Goal: Use online tool/utility

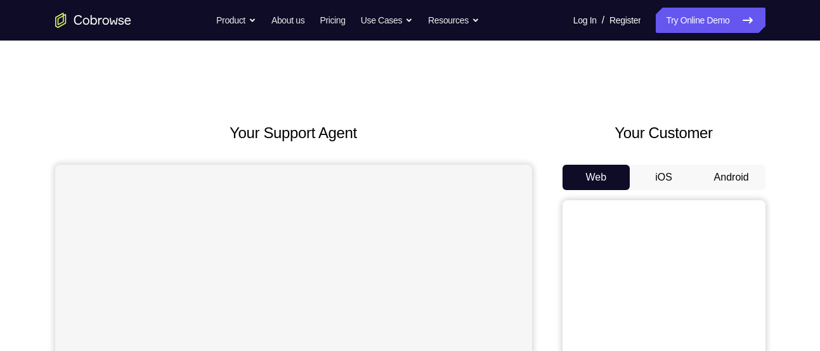
click at [718, 179] on button "Android" at bounding box center [731, 177] width 68 height 25
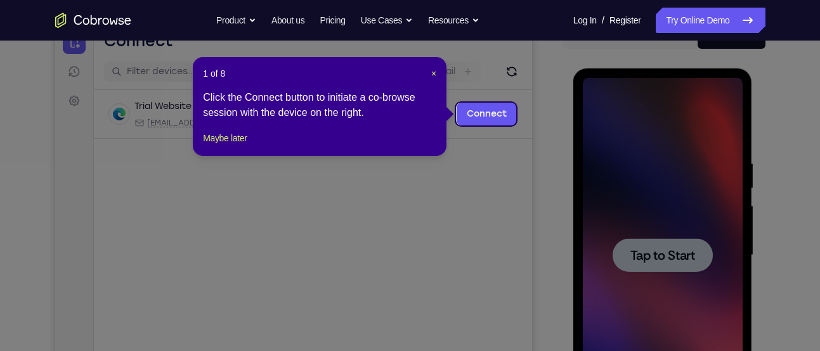
click at [621, 170] on icon at bounding box center [414, 175] width 829 height 351
drag, startPoint x: 233, startPoint y: 156, endPoint x: 434, endPoint y: 105, distance: 207.9
click at [233, 146] on button "Maybe later" at bounding box center [225, 138] width 44 height 15
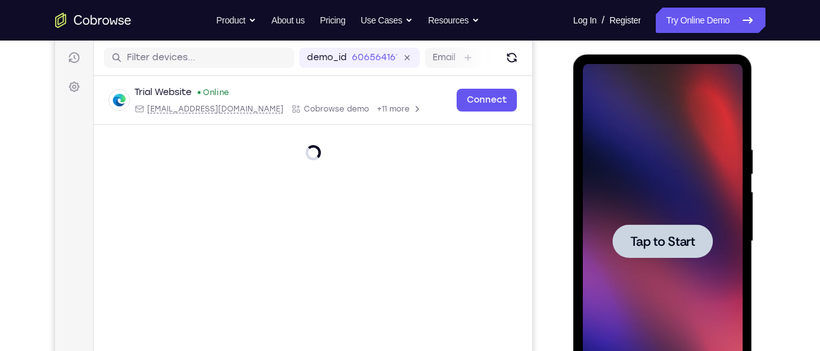
scroll to position [155, 0]
click at [665, 254] on div at bounding box center [662, 242] width 100 height 34
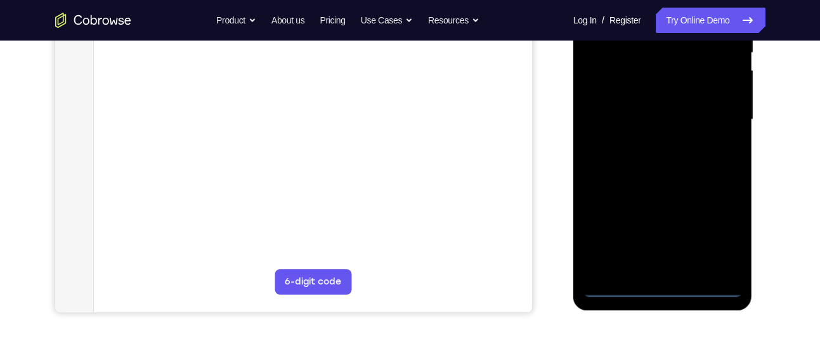
scroll to position [280, 0]
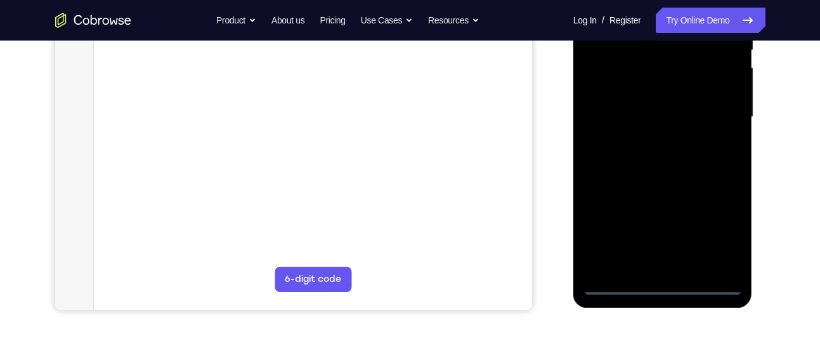
click at [657, 291] on div at bounding box center [663, 117] width 160 height 355
click at [711, 233] on div at bounding box center [663, 117] width 160 height 355
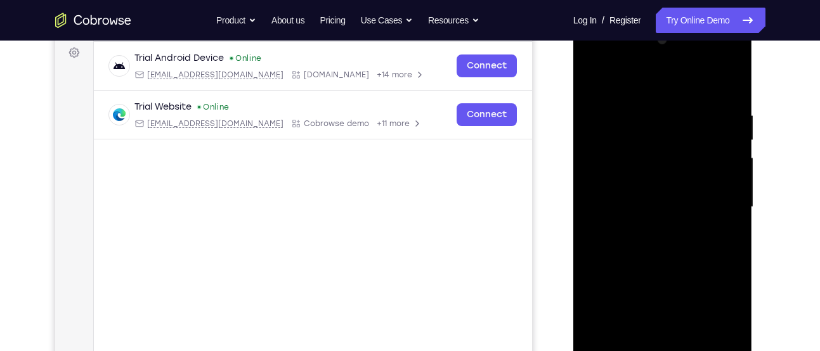
scroll to position [180, 0]
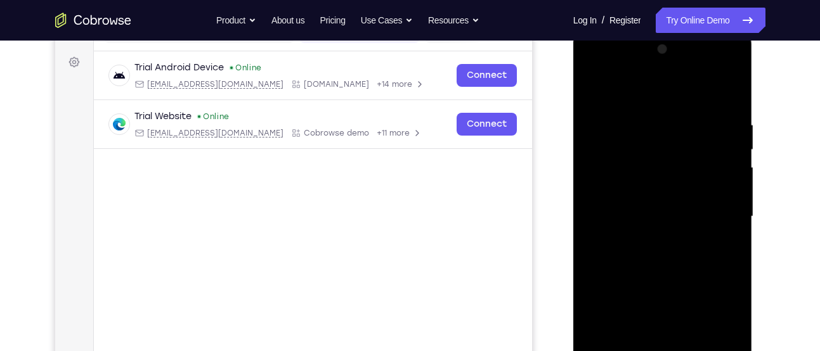
click at [647, 100] on div at bounding box center [663, 216] width 160 height 355
click at [715, 215] on div at bounding box center [663, 216] width 160 height 355
click at [656, 237] on div at bounding box center [663, 216] width 160 height 355
click at [654, 201] on div at bounding box center [663, 216] width 160 height 355
click at [642, 189] on div at bounding box center [663, 216] width 160 height 355
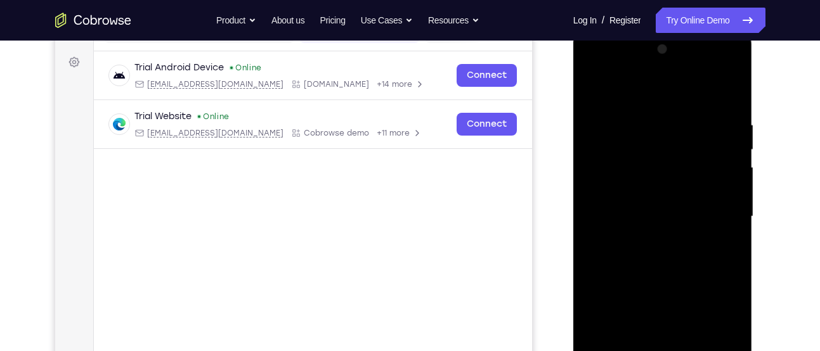
click at [630, 215] on div at bounding box center [663, 216] width 160 height 355
click at [652, 255] on div at bounding box center [663, 216] width 160 height 355
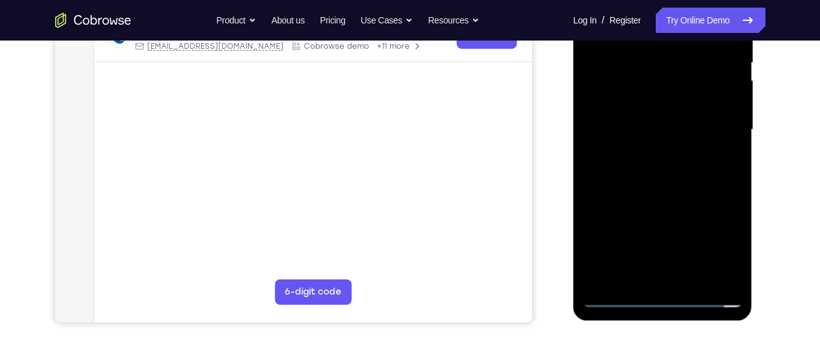
scroll to position [268, 0]
click at [654, 187] on div at bounding box center [663, 129] width 160 height 355
click at [697, 280] on div at bounding box center [663, 129] width 160 height 355
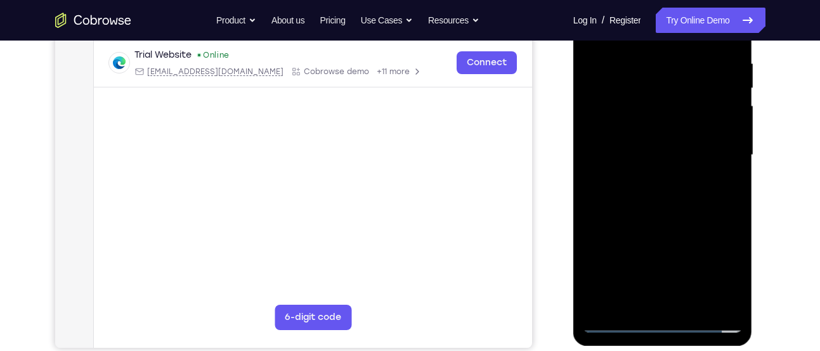
scroll to position [241, 0]
click at [676, 226] on div at bounding box center [663, 155] width 160 height 355
click at [662, 172] on div at bounding box center [663, 155] width 160 height 355
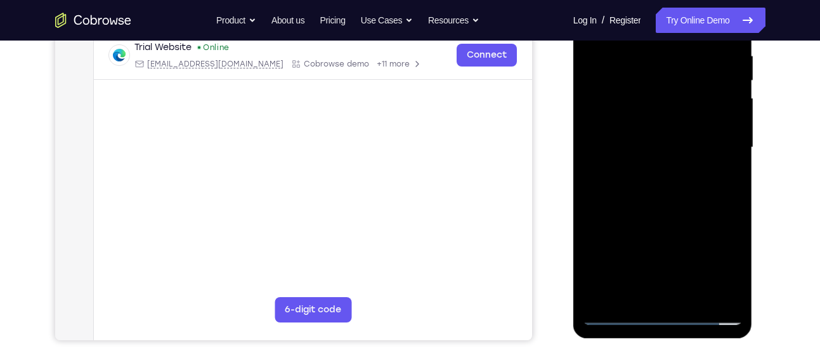
scroll to position [250, 0]
drag, startPoint x: 684, startPoint y: 131, endPoint x: 694, endPoint y: 255, distance: 124.7
click at [694, 255] on div at bounding box center [663, 147] width 160 height 355
drag, startPoint x: 700, startPoint y: 171, endPoint x: 702, endPoint y: 230, distance: 59.6
click at [702, 230] on div at bounding box center [663, 147] width 160 height 355
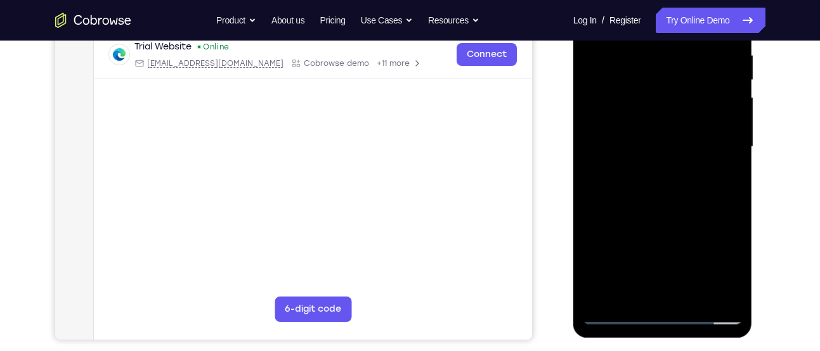
drag, startPoint x: 688, startPoint y: 255, endPoint x: 687, endPoint y: 221, distance: 33.6
click at [687, 221] on div at bounding box center [663, 147] width 160 height 355
click at [695, 242] on div at bounding box center [663, 147] width 160 height 355
click at [638, 216] on div at bounding box center [663, 147] width 160 height 355
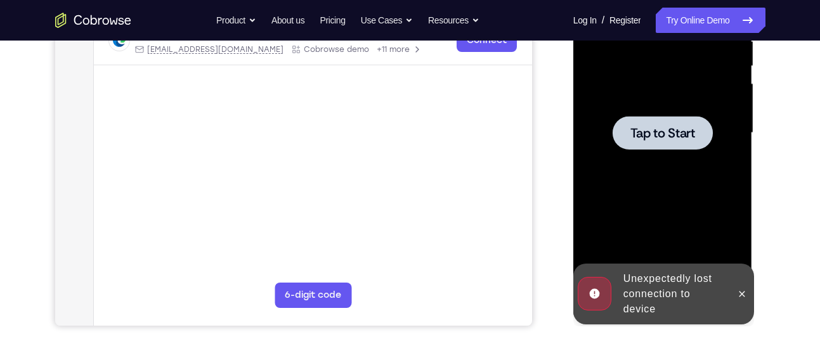
click at [651, 161] on div at bounding box center [663, 133] width 160 height 355
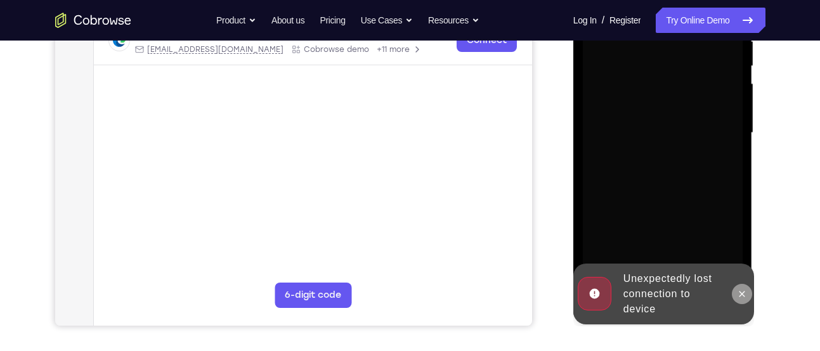
click at [739, 294] on icon at bounding box center [742, 294] width 10 height 10
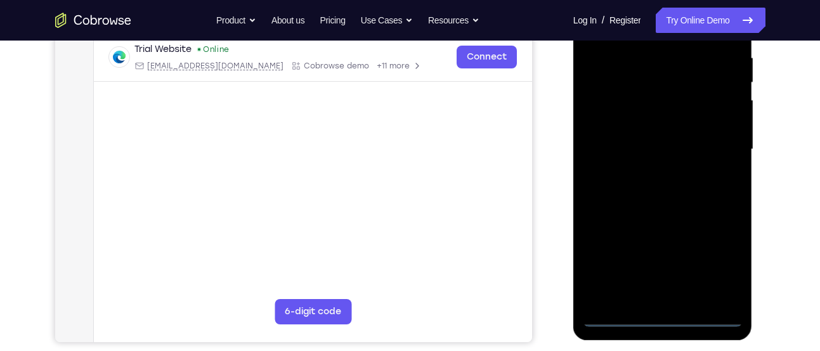
scroll to position [248, 0]
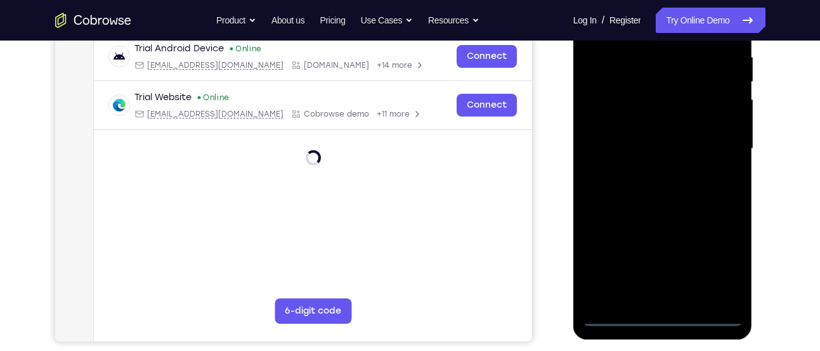
click at [667, 330] on div at bounding box center [662, 151] width 179 height 378
click at [665, 322] on div at bounding box center [663, 148] width 160 height 355
click at [715, 271] on div at bounding box center [663, 148] width 160 height 355
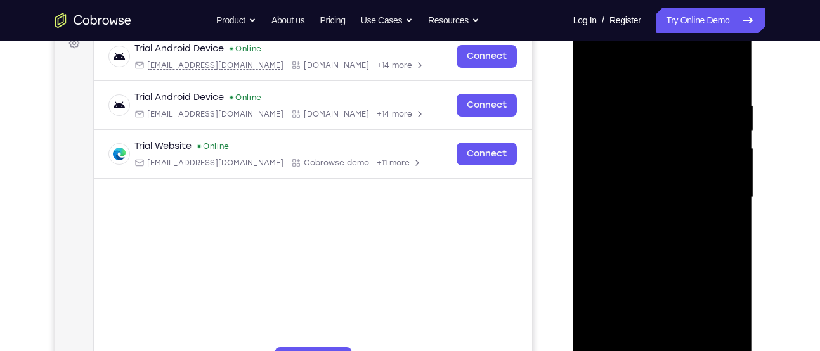
scroll to position [195, 0]
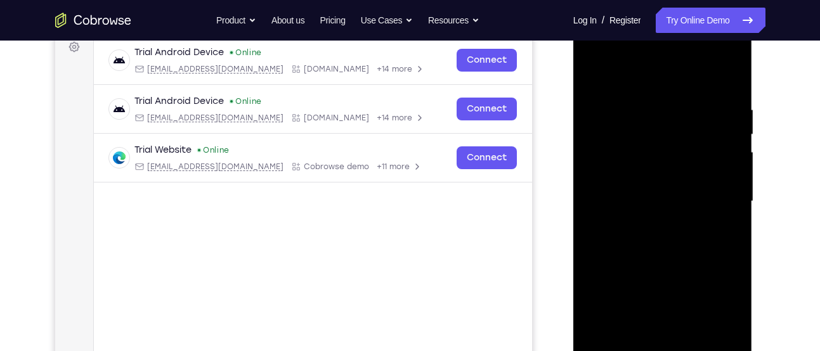
click at [617, 86] on div at bounding box center [663, 201] width 160 height 355
click at [711, 195] on div at bounding box center [663, 201] width 160 height 355
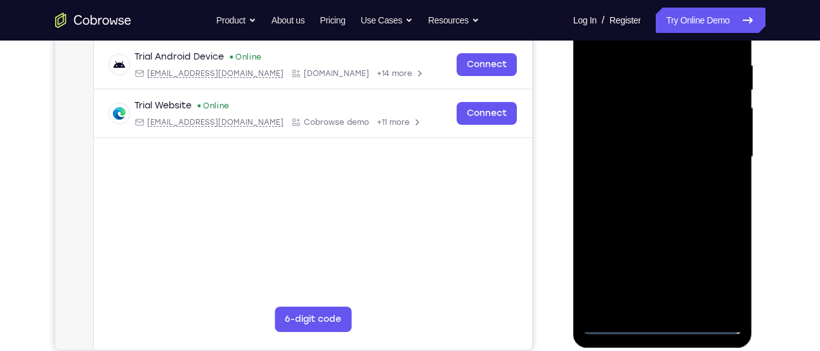
click at [645, 176] on div at bounding box center [663, 157] width 160 height 355
click at [654, 150] on div at bounding box center [663, 157] width 160 height 355
click at [652, 132] on div at bounding box center [663, 157] width 160 height 355
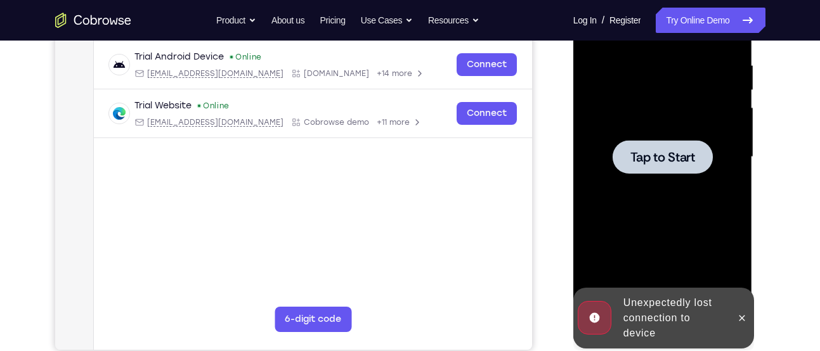
click at [630, 141] on div at bounding box center [662, 157] width 100 height 34
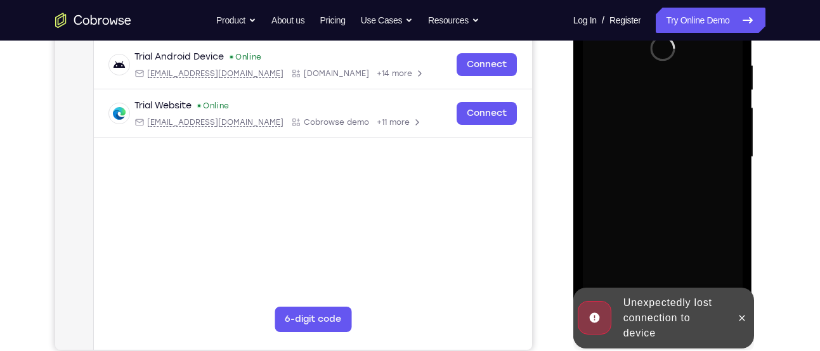
click at [730, 295] on div "Unexpectedly lost connection to device" at bounding box center [653, 318] width 157 height 61
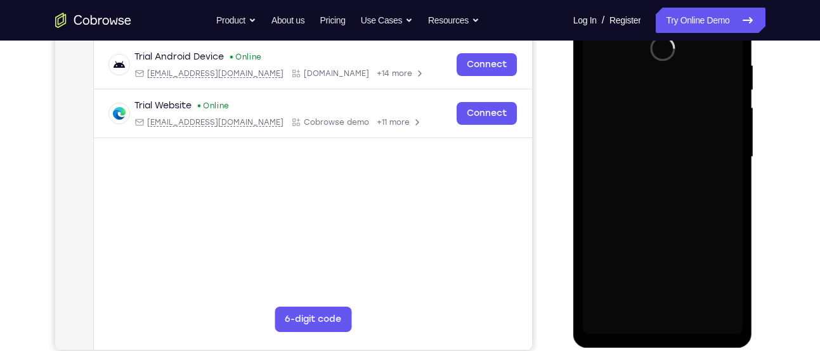
click at [736, 311] on div at bounding box center [663, 157] width 160 height 355
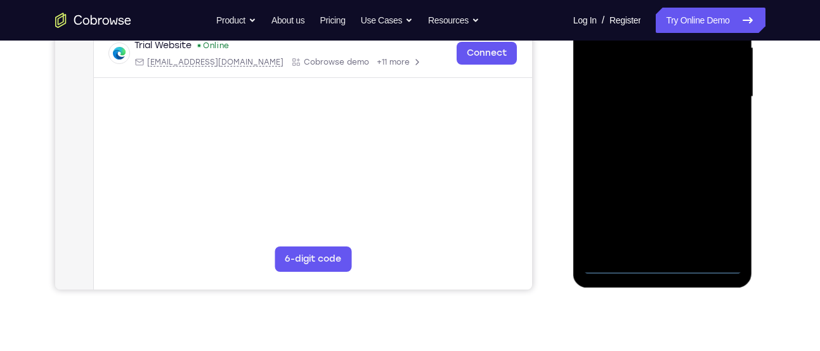
scroll to position [302, 0]
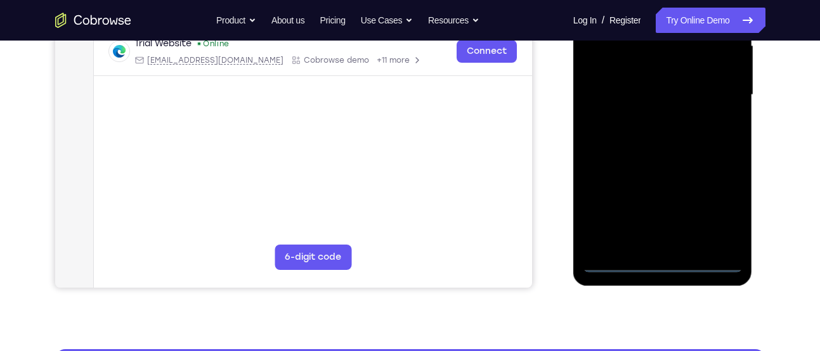
click at [669, 273] on div at bounding box center [662, 97] width 179 height 378
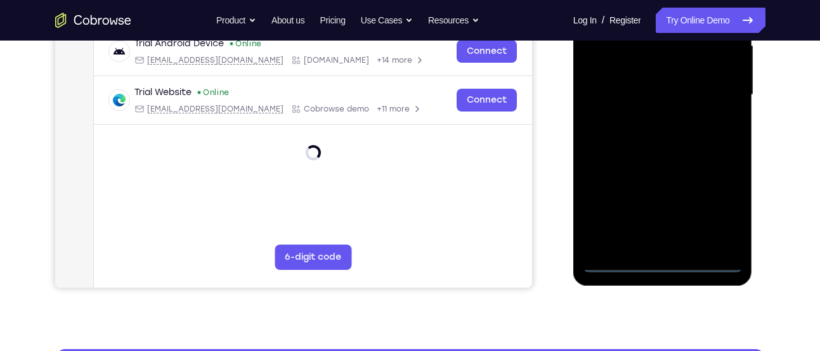
click at [661, 262] on div at bounding box center [663, 95] width 160 height 355
click at [718, 209] on div at bounding box center [663, 95] width 160 height 355
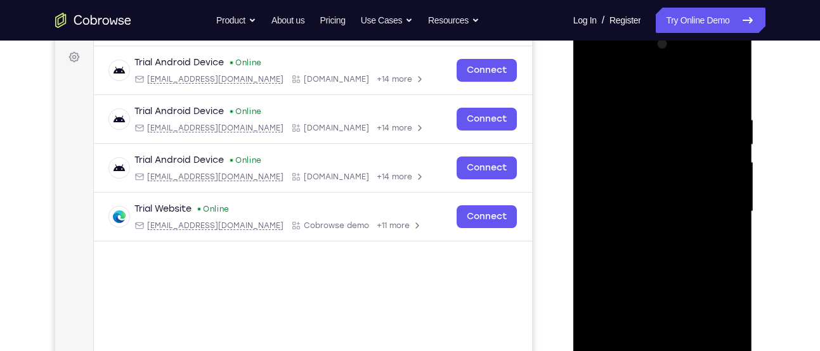
scroll to position [184, 0]
click at [656, 98] on div at bounding box center [663, 212] width 160 height 355
click at [712, 207] on div at bounding box center [663, 212] width 160 height 355
click at [652, 239] on div at bounding box center [663, 212] width 160 height 355
click at [664, 192] on div at bounding box center [663, 212] width 160 height 355
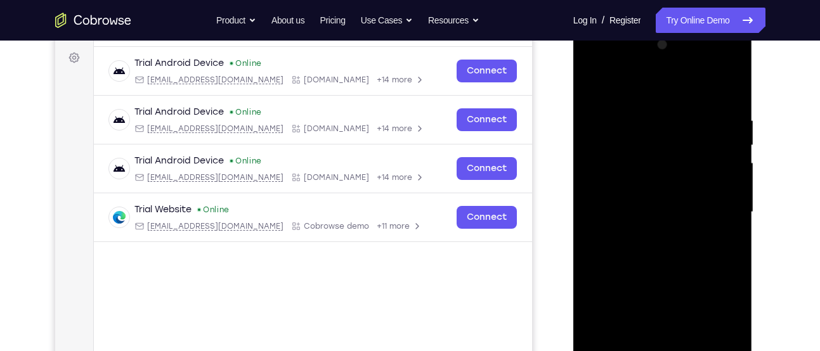
click at [647, 185] on div at bounding box center [663, 212] width 160 height 355
click at [623, 211] on div at bounding box center [663, 212] width 160 height 355
click at [621, 254] on div at bounding box center [663, 212] width 160 height 355
click at [651, 271] on div at bounding box center [663, 212] width 160 height 355
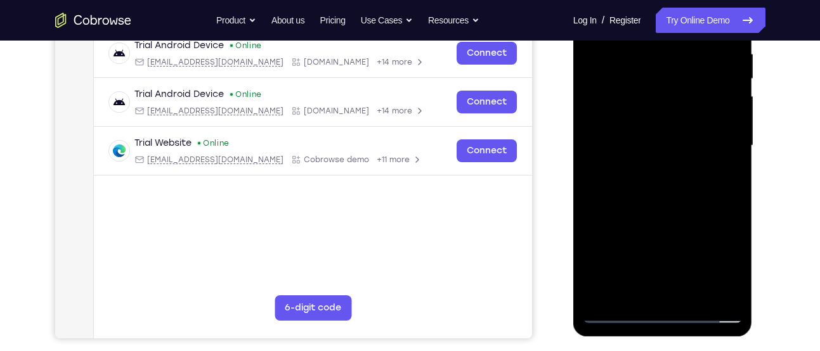
scroll to position [253, 0]
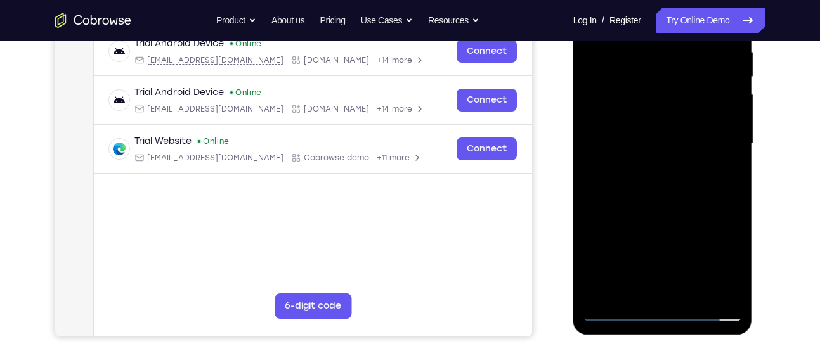
click at [687, 290] on div at bounding box center [663, 143] width 160 height 355
click at [659, 216] on div at bounding box center [663, 143] width 160 height 355
click at [632, 152] on div at bounding box center [663, 143] width 160 height 355
drag, startPoint x: 689, startPoint y: 120, endPoint x: 695, endPoint y: 178, distance: 58.0
click at [695, 178] on div at bounding box center [663, 143] width 160 height 355
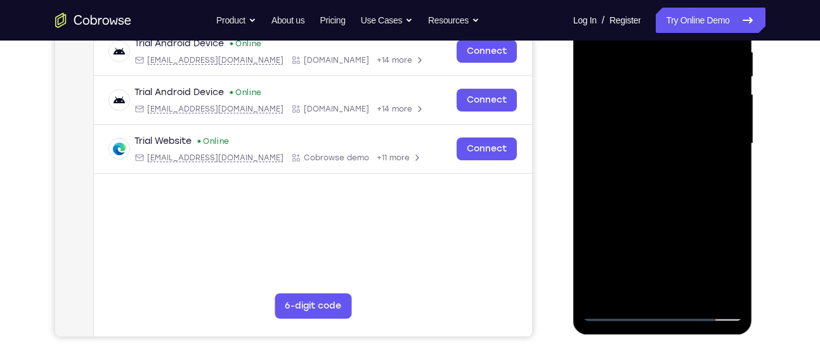
click at [645, 118] on div at bounding box center [663, 143] width 160 height 355
click at [668, 124] on div at bounding box center [663, 143] width 160 height 355
click at [632, 295] on div at bounding box center [663, 143] width 160 height 355
click at [699, 212] on div at bounding box center [663, 143] width 160 height 355
click at [645, 272] on div at bounding box center [663, 143] width 160 height 355
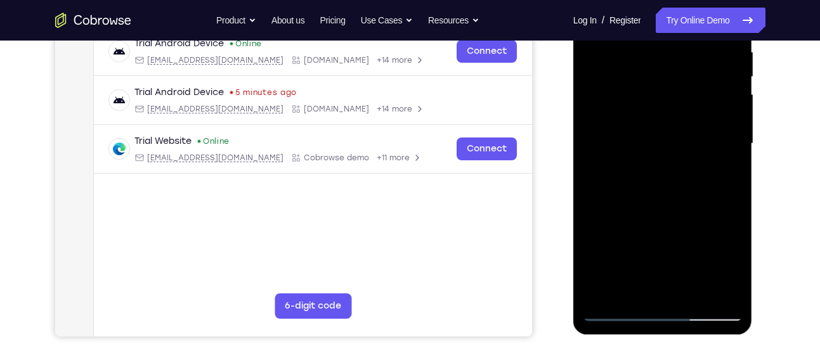
click at [725, 170] on div at bounding box center [663, 143] width 160 height 355
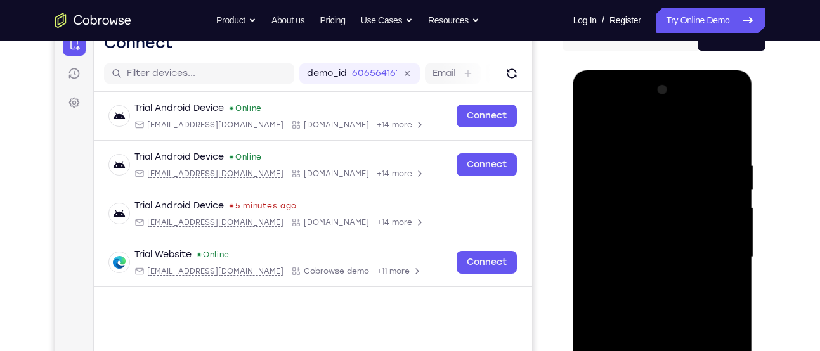
scroll to position [138, 0]
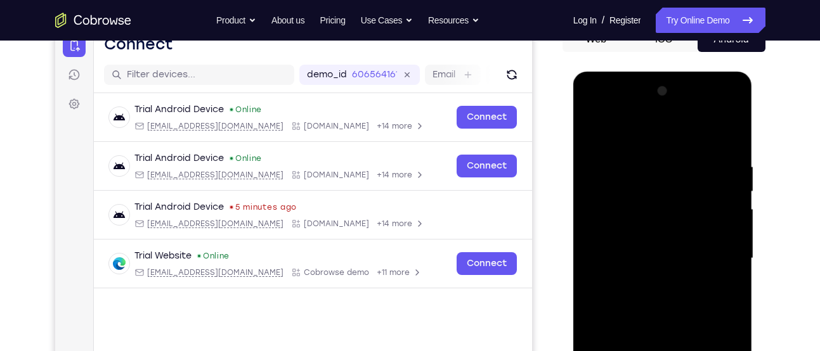
drag, startPoint x: 714, startPoint y: 165, endPoint x: 707, endPoint y: 247, distance: 81.5
click at [707, 247] on div at bounding box center [663, 258] width 160 height 355
drag, startPoint x: 705, startPoint y: 185, endPoint x: 704, endPoint y: 279, distance: 93.8
click at [704, 279] on div at bounding box center [663, 258] width 160 height 355
drag, startPoint x: 699, startPoint y: 236, endPoint x: 693, endPoint y: 181, distance: 56.1
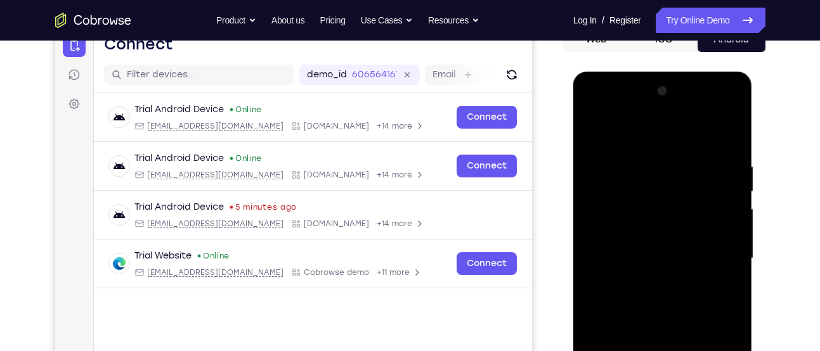
click at [693, 181] on div at bounding box center [663, 258] width 160 height 355
click at [659, 200] on div at bounding box center [663, 258] width 160 height 355
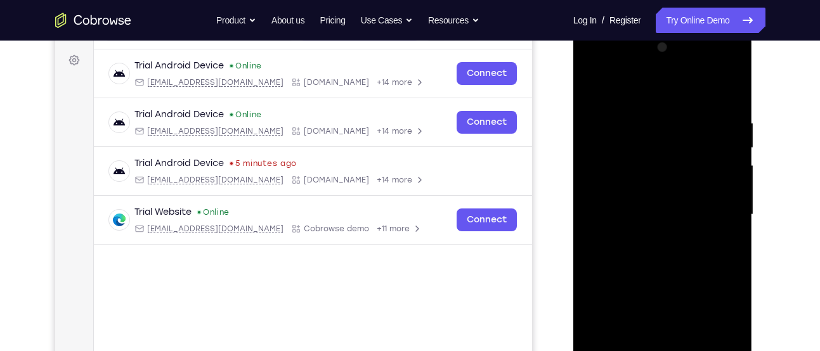
scroll to position [183, 0]
click at [659, 229] on div at bounding box center [663, 214] width 160 height 355
click at [656, 221] on div at bounding box center [663, 214] width 160 height 355
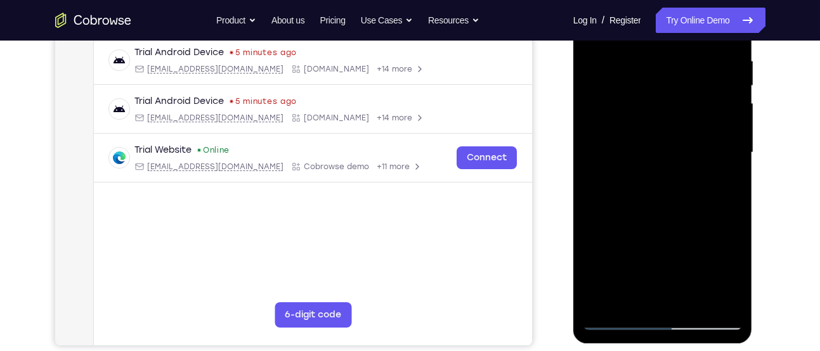
scroll to position [243, 0]
click at [689, 302] on div at bounding box center [663, 153] width 160 height 355
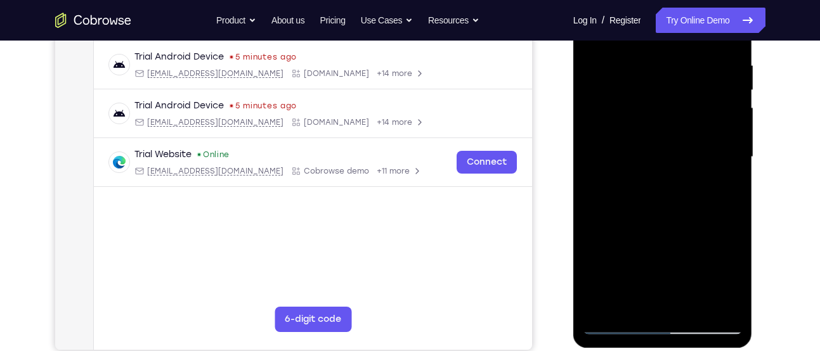
click at [654, 135] on div at bounding box center [663, 157] width 160 height 355
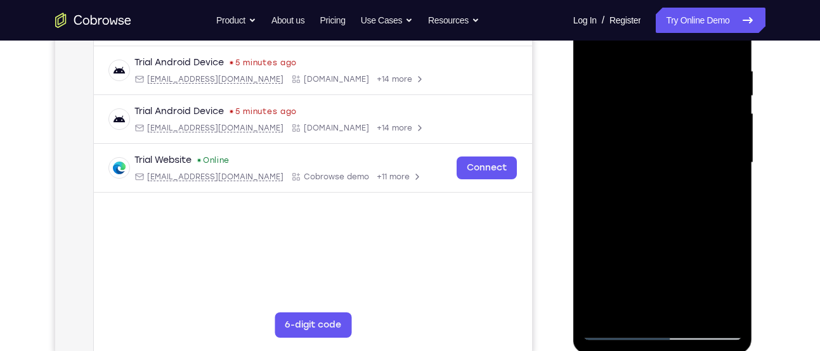
scroll to position [233, 0]
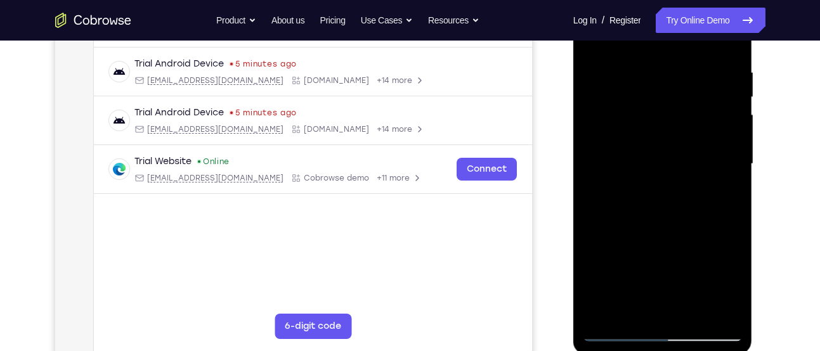
drag, startPoint x: 692, startPoint y: 145, endPoint x: 692, endPoint y: 162, distance: 17.8
click at [692, 162] on div at bounding box center [663, 164] width 160 height 355
click at [669, 212] on div at bounding box center [663, 164] width 160 height 355
click at [695, 212] on div at bounding box center [663, 164] width 160 height 355
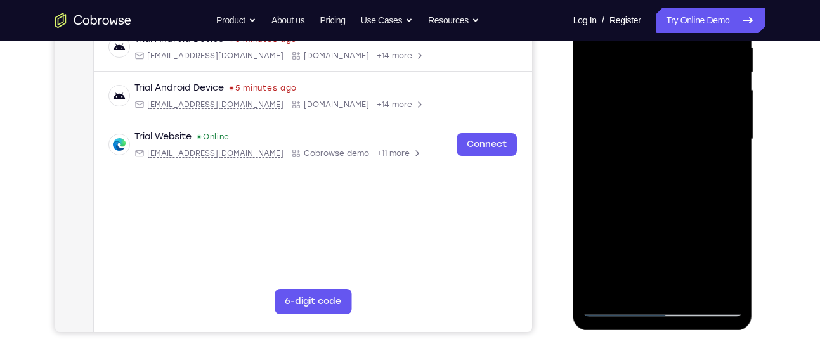
scroll to position [256, 0]
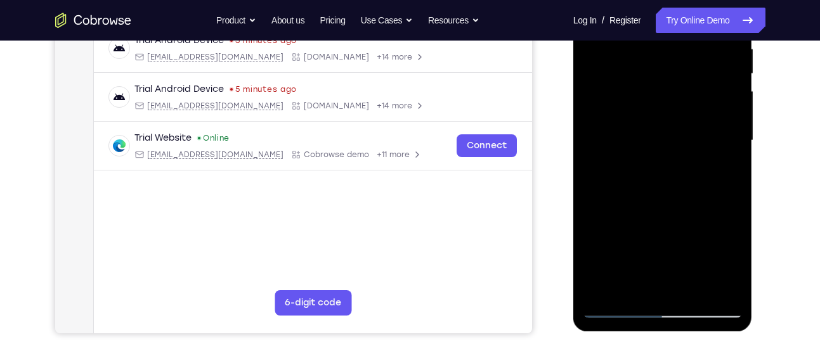
click at [635, 285] on div at bounding box center [663, 140] width 160 height 355
click at [605, 211] on div at bounding box center [663, 140] width 160 height 355
click at [721, 162] on div at bounding box center [663, 140] width 160 height 355
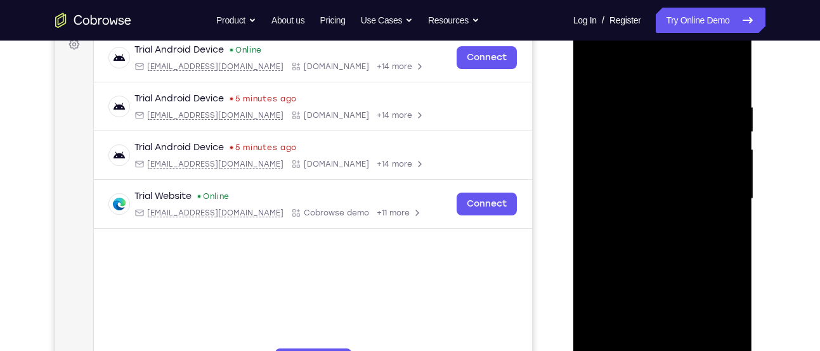
scroll to position [197, 0]
click at [592, 70] on div at bounding box center [663, 200] width 160 height 355
click at [592, 77] on div at bounding box center [663, 200] width 160 height 355
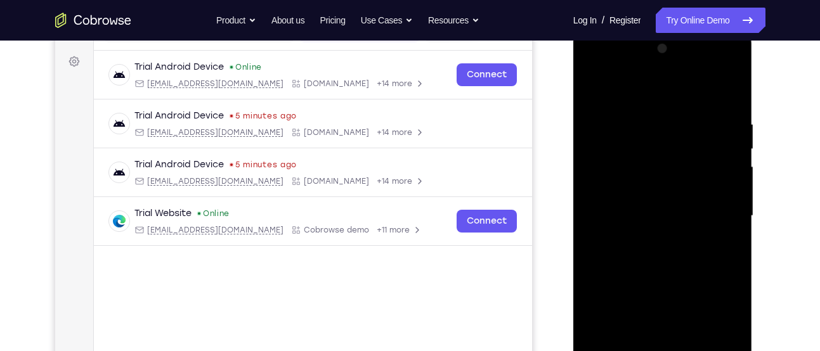
scroll to position [180, 0]
click at [638, 118] on div at bounding box center [663, 216] width 160 height 355
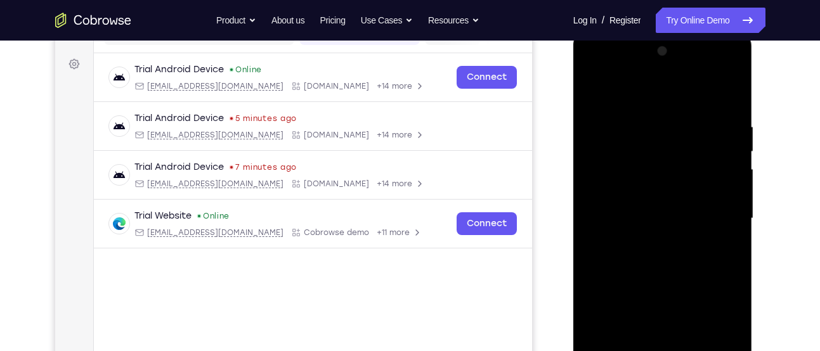
scroll to position [177, 0]
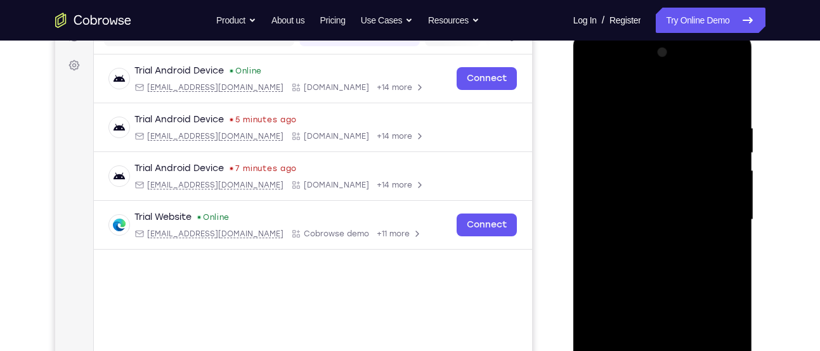
click at [725, 172] on div at bounding box center [663, 219] width 160 height 355
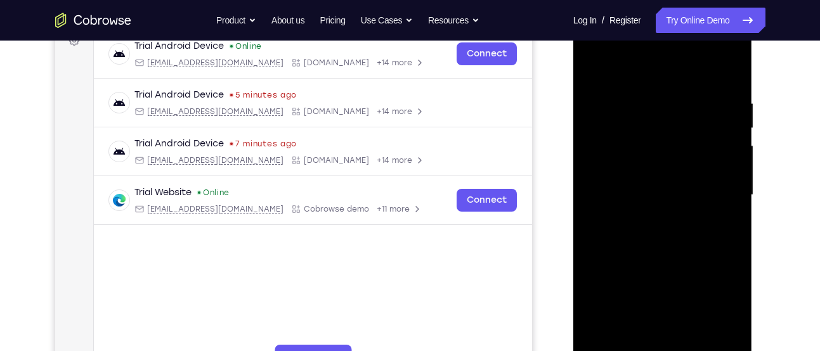
scroll to position [202, 0]
click at [727, 191] on div at bounding box center [663, 194] width 160 height 355
click at [728, 202] on div at bounding box center [663, 194] width 160 height 355
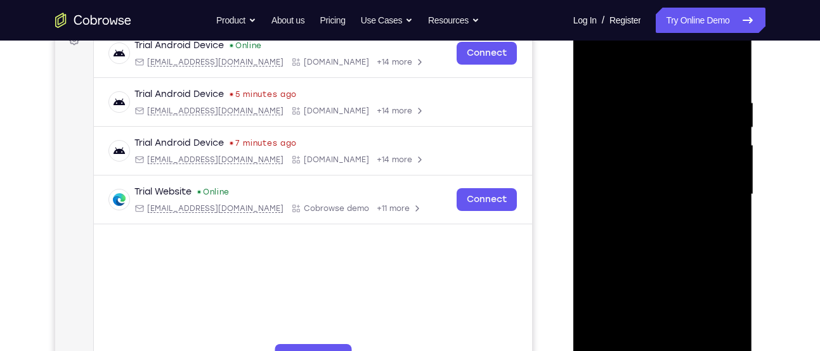
click at [728, 202] on div at bounding box center [663, 194] width 160 height 355
click at [725, 129] on div at bounding box center [663, 194] width 160 height 355
click at [724, 74] on div at bounding box center [663, 194] width 160 height 355
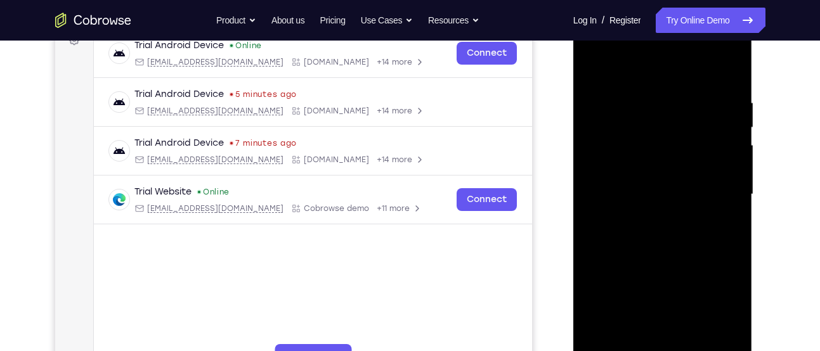
drag, startPoint x: 693, startPoint y: 256, endPoint x: 682, endPoint y: 75, distance: 181.6
click at [682, 75] on div at bounding box center [663, 194] width 160 height 355
drag, startPoint x: 682, startPoint y: 243, endPoint x: 676, endPoint y: 82, distance: 161.1
click at [676, 82] on div at bounding box center [663, 194] width 160 height 355
drag, startPoint x: 683, startPoint y: 280, endPoint x: 676, endPoint y: 157, distance: 123.2
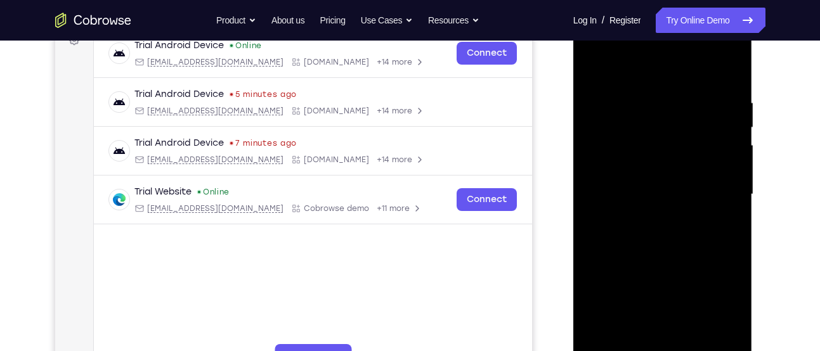
click at [676, 157] on div at bounding box center [663, 194] width 160 height 355
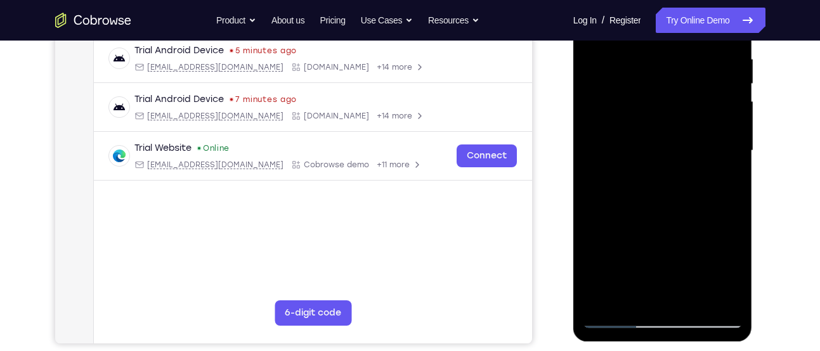
click at [695, 303] on div at bounding box center [663, 150] width 160 height 355
click at [648, 164] on div at bounding box center [663, 150] width 160 height 355
drag, startPoint x: 680, startPoint y: 157, endPoint x: 679, endPoint y: 204, distance: 47.6
click at [679, 204] on div at bounding box center [663, 150] width 160 height 355
click at [647, 158] on div at bounding box center [663, 150] width 160 height 355
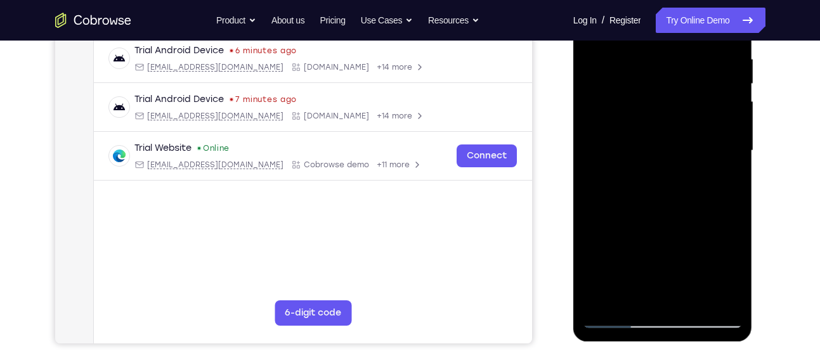
click at [681, 158] on div at bounding box center [663, 150] width 160 height 355
click at [631, 184] on div at bounding box center [663, 150] width 160 height 355
click at [633, 297] on div at bounding box center [663, 150] width 160 height 355
click at [590, 217] on div at bounding box center [663, 150] width 160 height 355
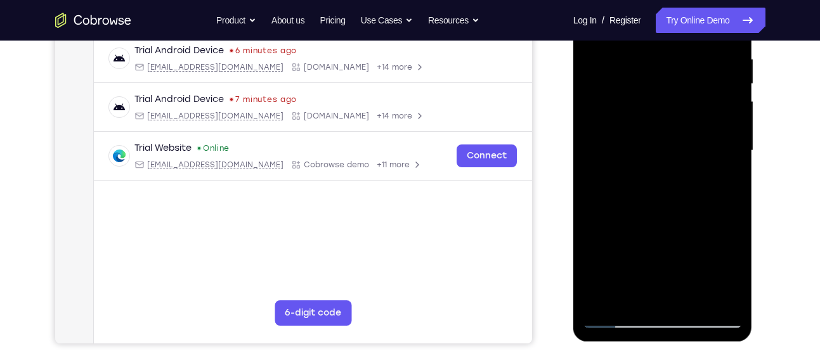
click at [721, 175] on div at bounding box center [663, 150] width 160 height 355
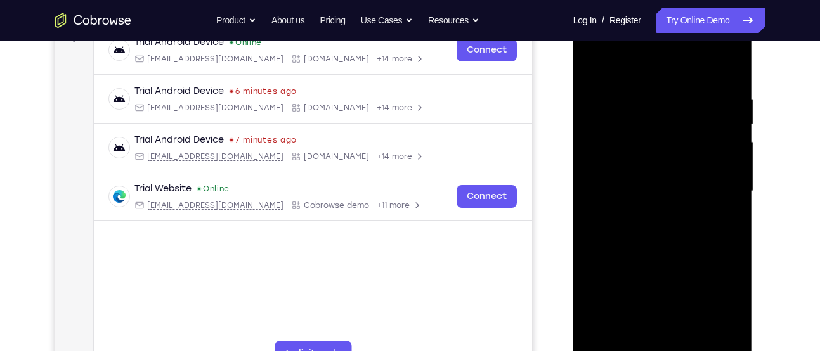
click at [637, 112] on div at bounding box center [663, 191] width 160 height 355
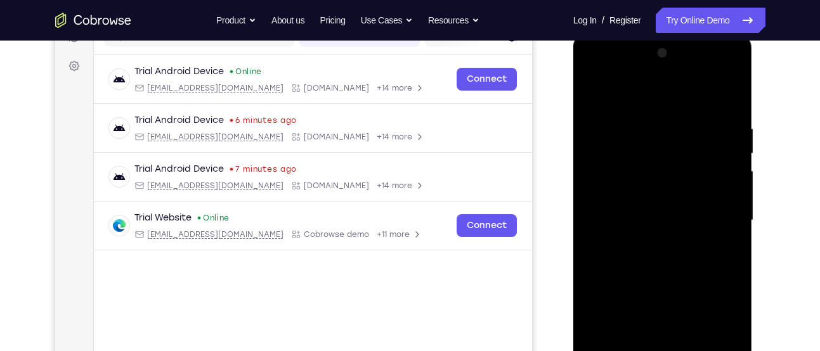
drag, startPoint x: 681, startPoint y: 247, endPoint x: 677, endPoint y: 203, distance: 44.5
click at [677, 203] on div at bounding box center [663, 220] width 160 height 355
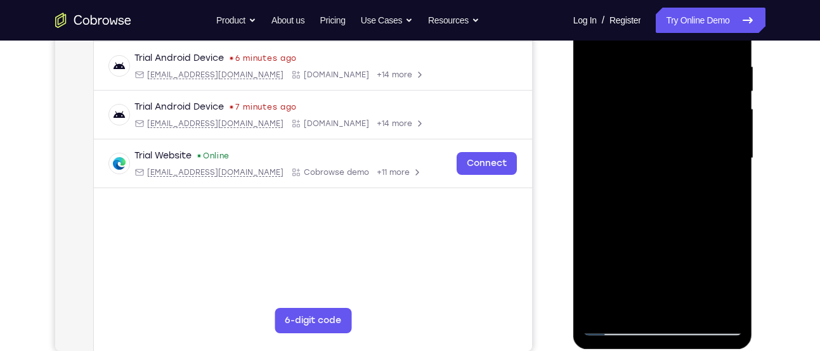
scroll to position [242, 0]
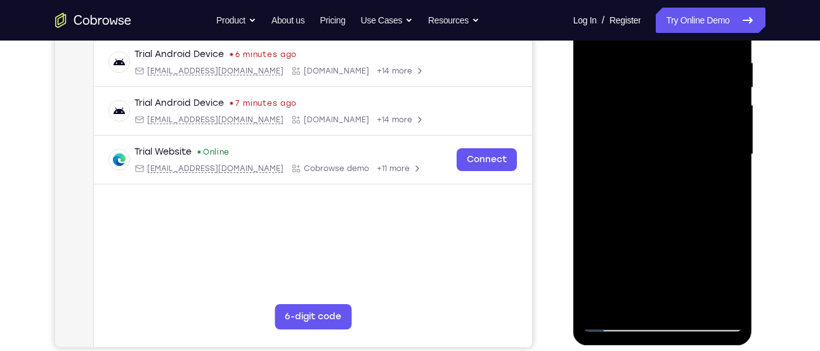
click at [691, 304] on div at bounding box center [663, 154] width 160 height 355
click at [641, 133] on div at bounding box center [663, 154] width 160 height 355
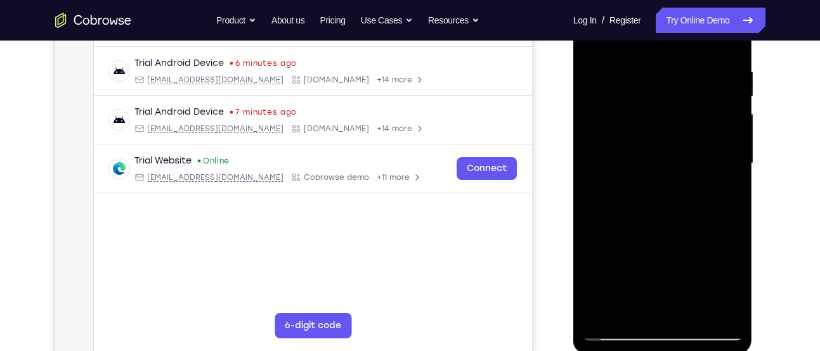
scroll to position [232, 0]
click at [691, 200] on div at bounding box center [663, 164] width 160 height 355
click at [694, 156] on div at bounding box center [663, 164] width 160 height 355
click at [632, 309] on div at bounding box center [663, 164] width 160 height 355
click at [596, 236] on div at bounding box center [663, 164] width 160 height 355
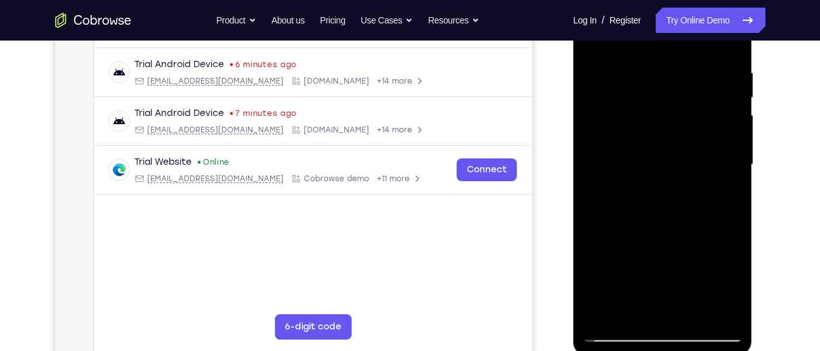
click at [596, 236] on div at bounding box center [663, 164] width 160 height 355
click at [732, 185] on div at bounding box center [663, 164] width 160 height 355
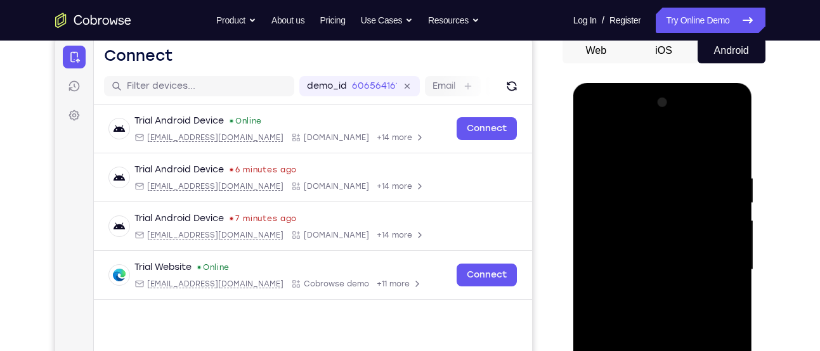
scroll to position [124, 0]
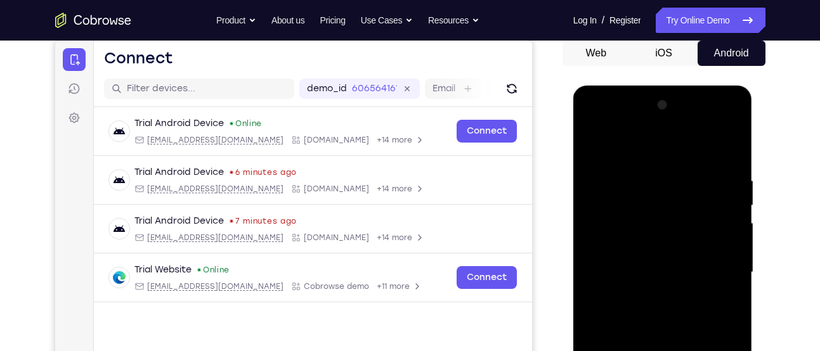
click at [597, 152] on div at bounding box center [663, 272] width 160 height 355
click at [593, 152] on div at bounding box center [663, 272] width 160 height 355
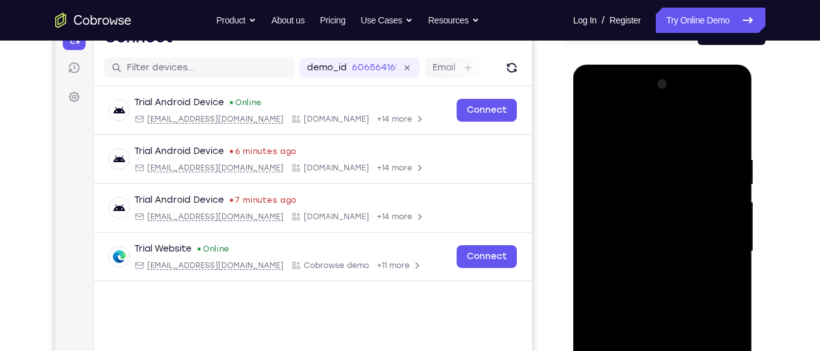
scroll to position [149, 0]
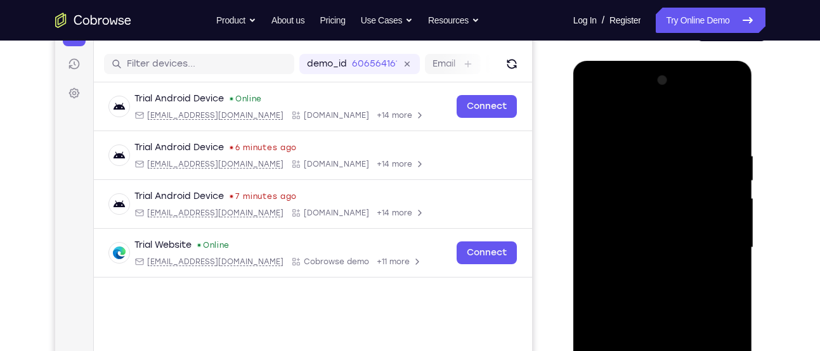
drag, startPoint x: 653, startPoint y: 185, endPoint x: 665, endPoint y: 259, distance: 75.1
click at [665, 259] on div at bounding box center [663, 247] width 160 height 355
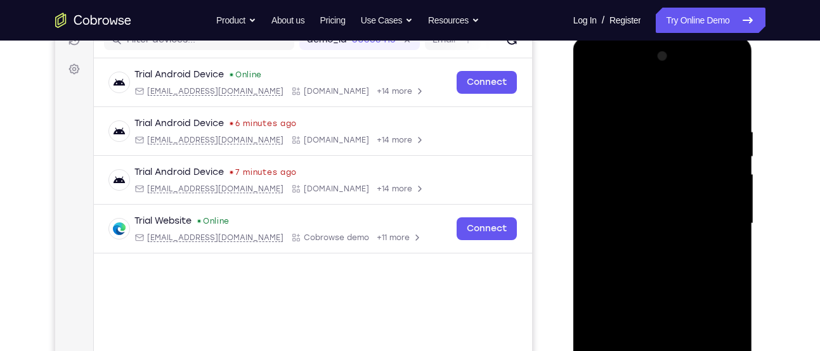
scroll to position [172, 0]
click at [646, 131] on div at bounding box center [663, 224] width 160 height 355
click at [730, 221] on div at bounding box center [663, 224] width 160 height 355
click at [730, 231] on div at bounding box center [663, 224] width 160 height 355
